Goal: Navigation & Orientation: Go to known website

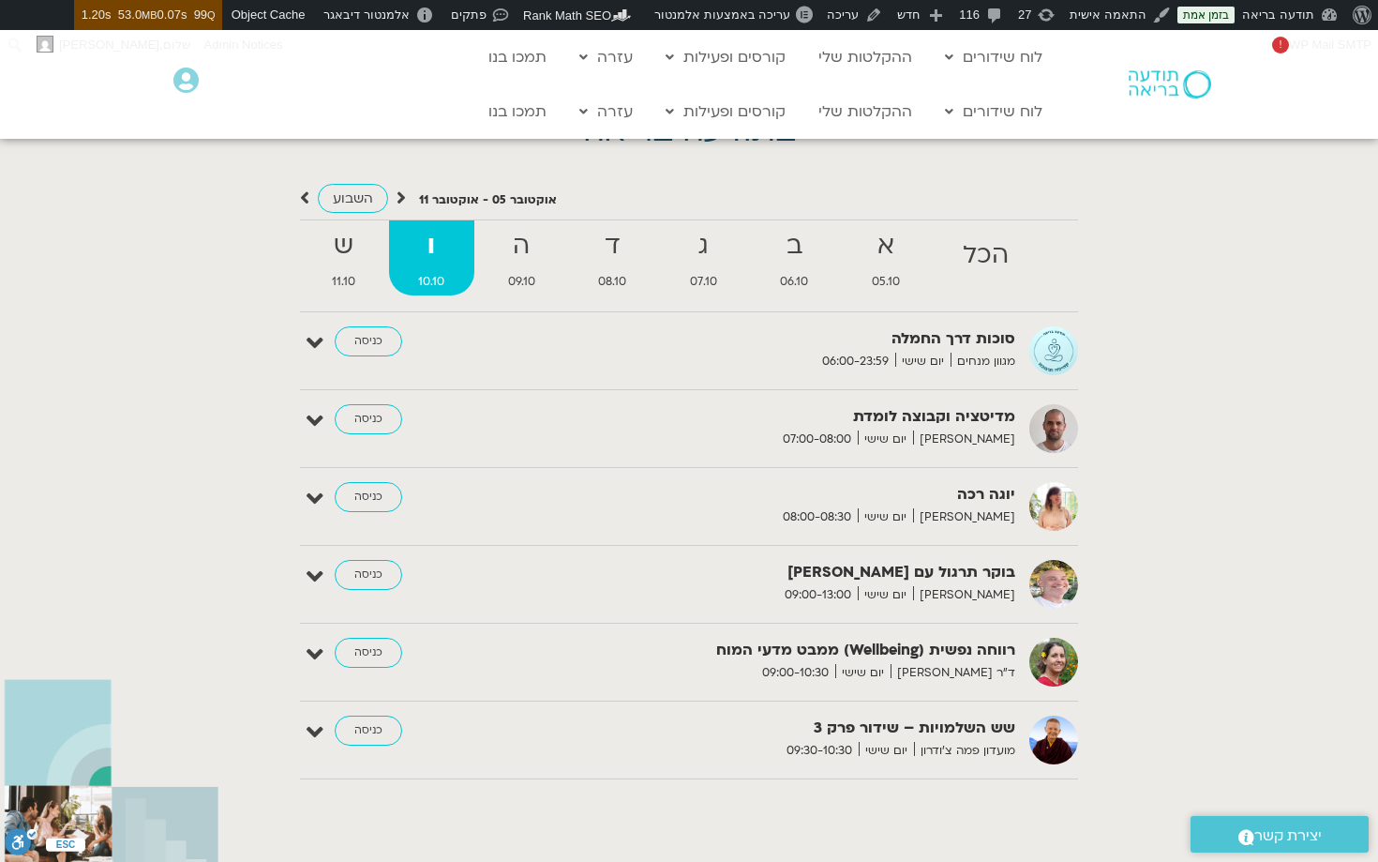
scroll to position [4745, 0]
